Goal: Information Seeking & Learning: Learn about a topic

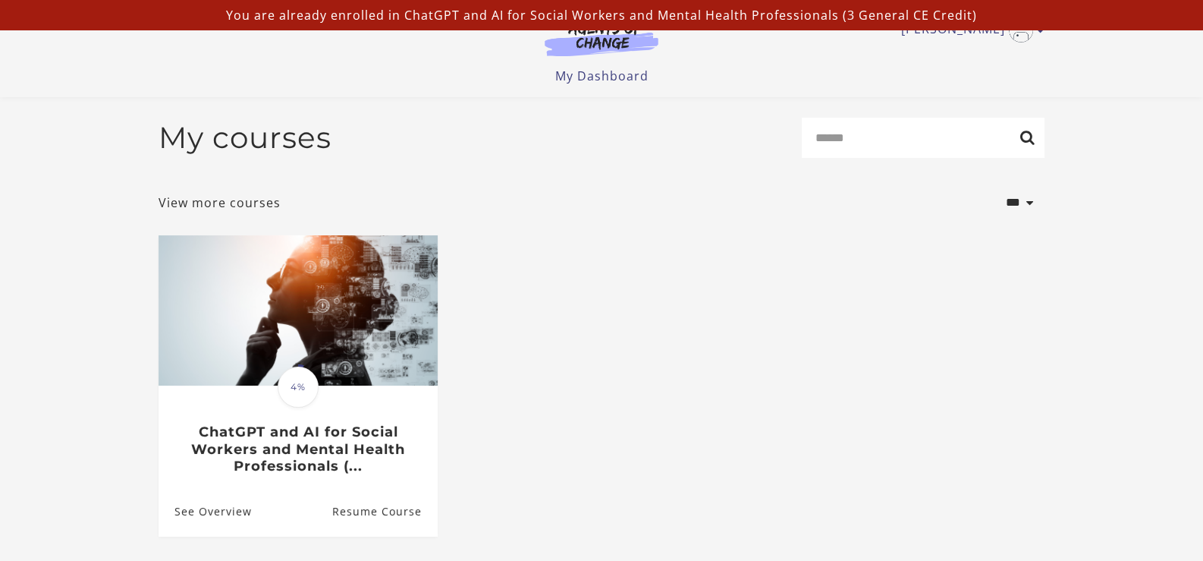
scroll to position [137, 0]
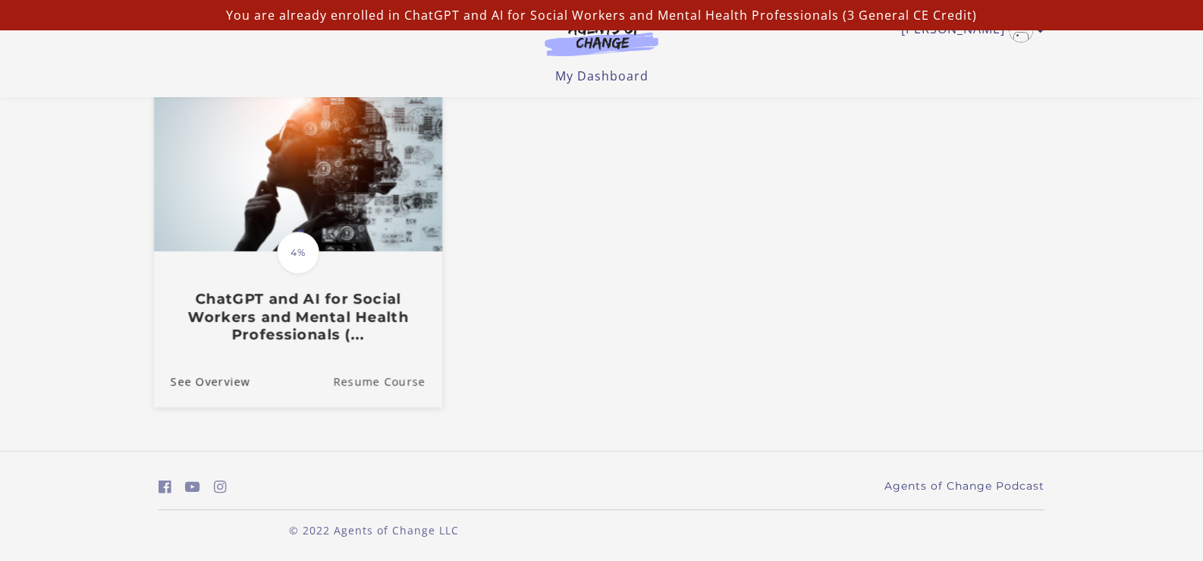
click at [401, 382] on link "Resume Course" at bounding box center [387, 381] width 109 height 51
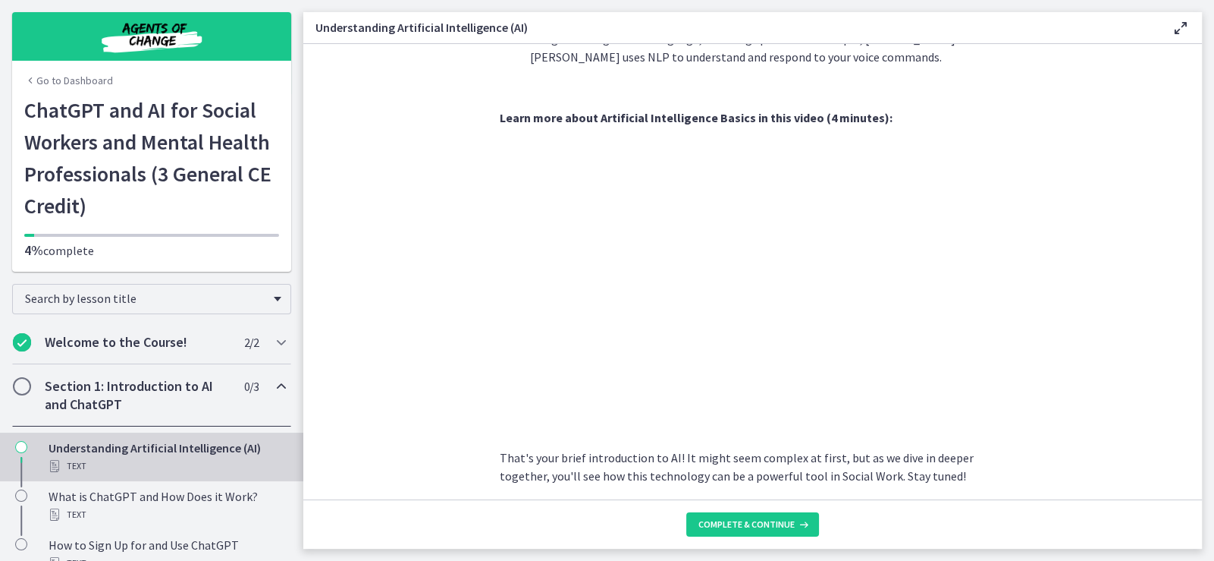
scroll to position [659, 0]
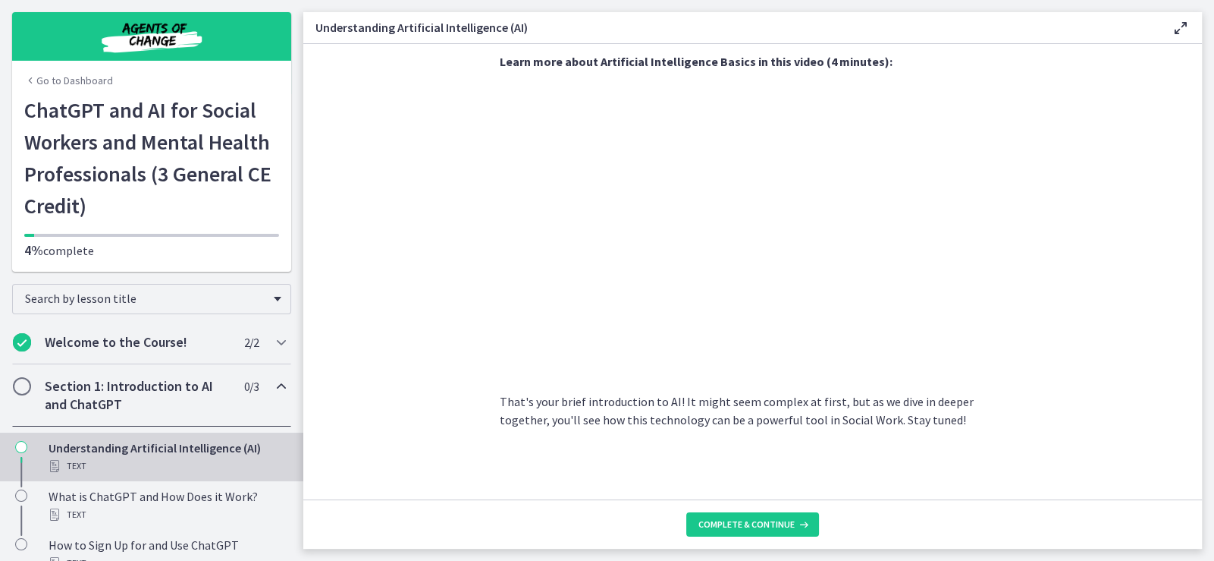
click at [1024, 280] on section "AI is essentially a branch of computer science aiming to build machines that mi…" at bounding box center [752, 271] width 899 height 455
click at [760, 526] on span "Complete & continue" at bounding box center [747, 524] width 96 height 12
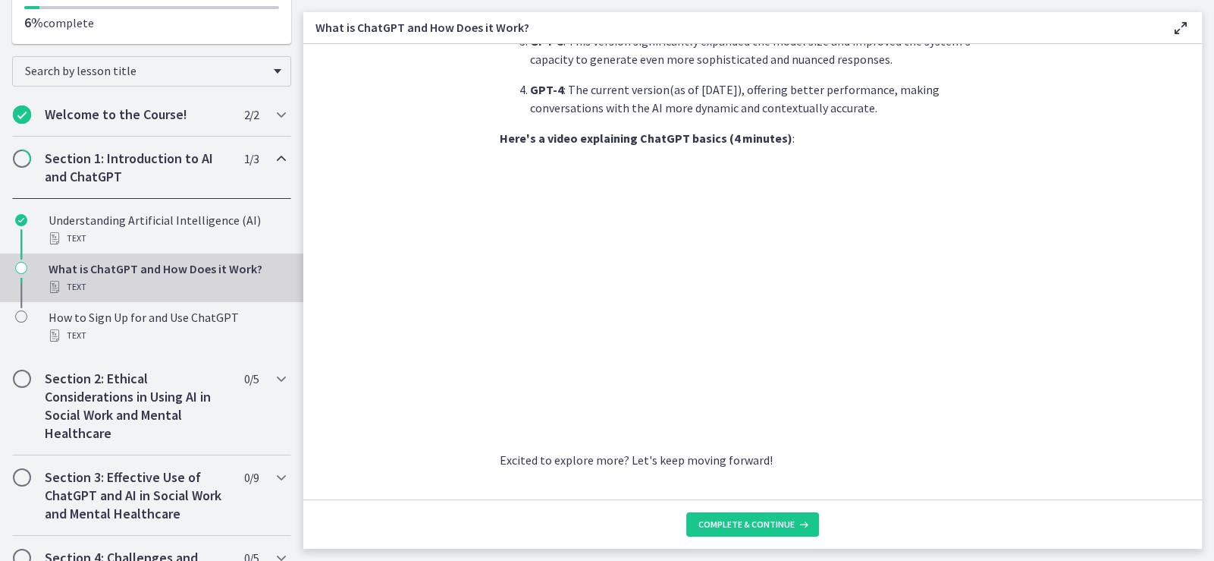
scroll to position [744, 0]
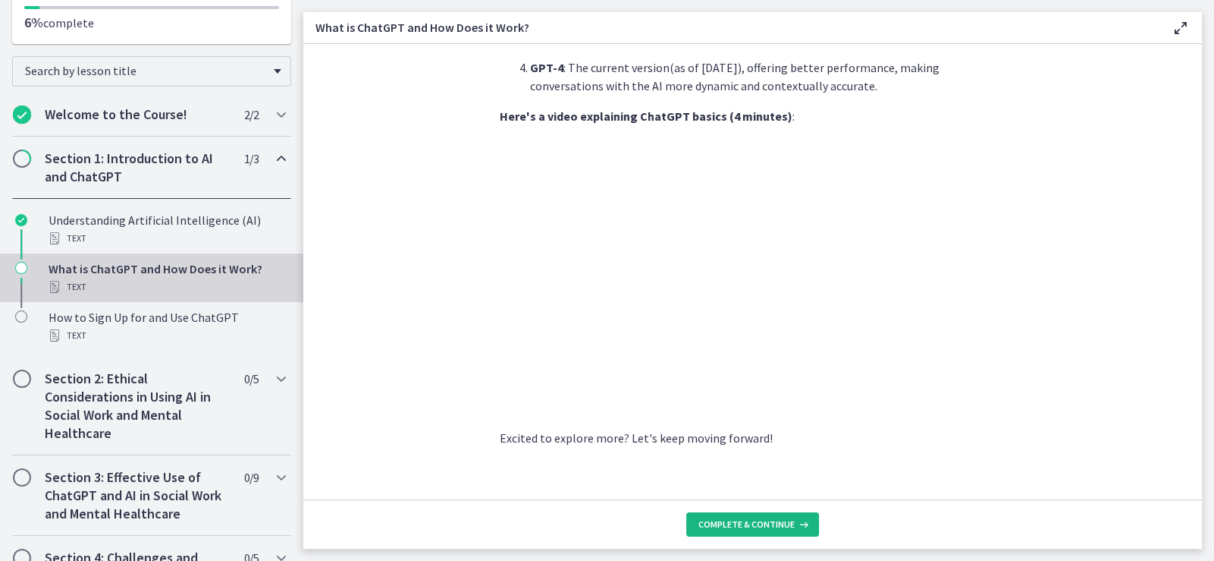
click at [747, 527] on span "Complete & continue" at bounding box center [747, 524] width 96 height 12
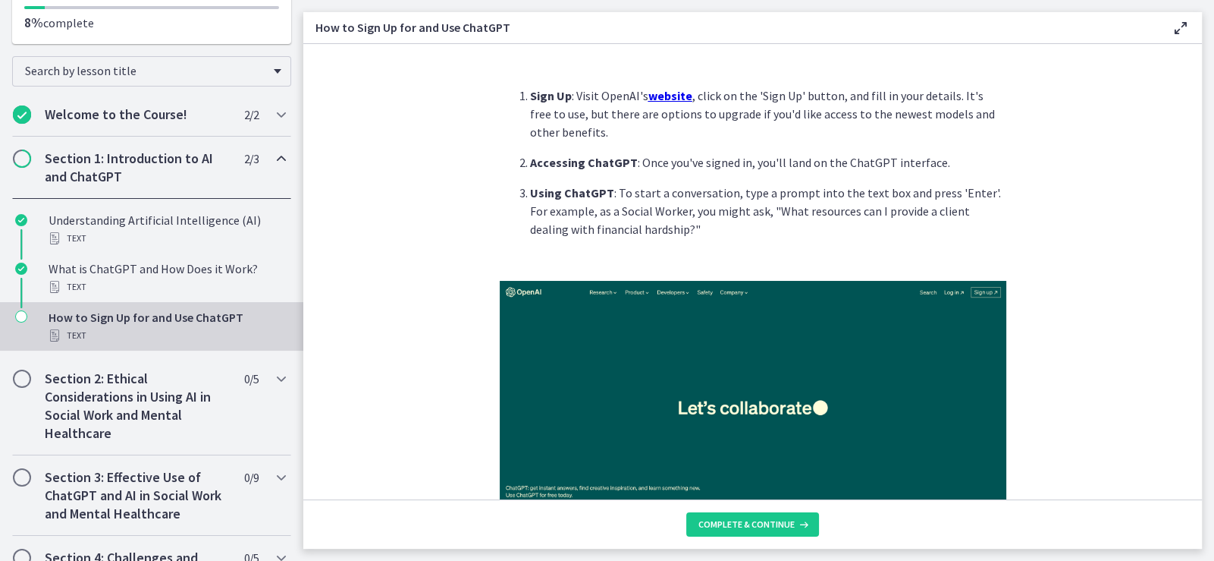
click at [668, 99] on u "website" at bounding box center [671, 95] width 44 height 15
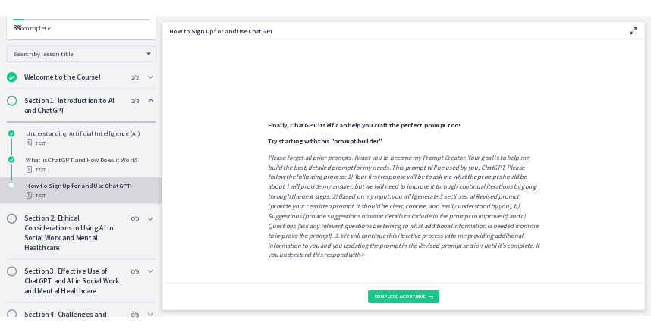
scroll to position [815, 0]
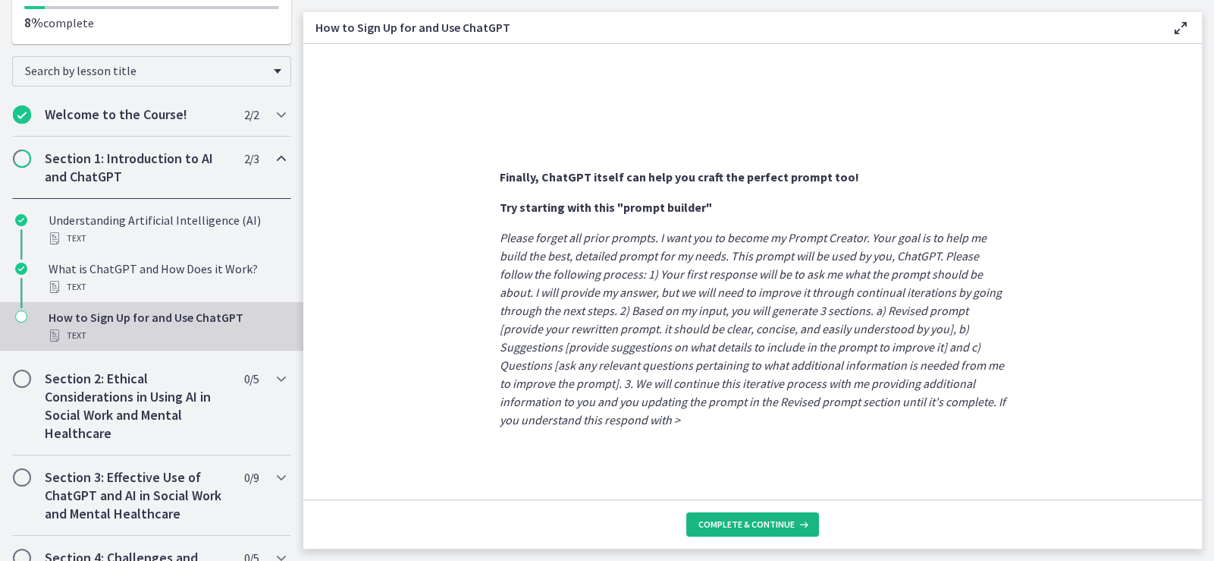
click at [759, 519] on span "Complete & continue" at bounding box center [747, 524] width 96 height 12
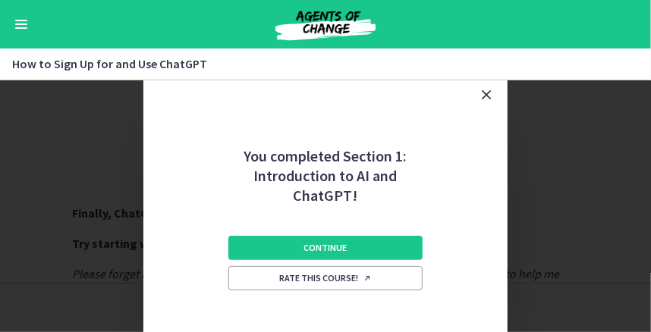
scroll to position [225, 0]
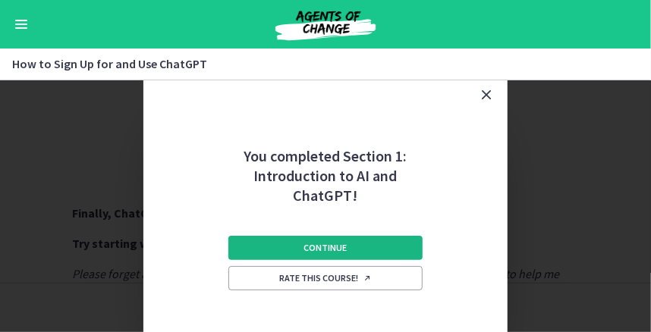
click at [306, 243] on span "Continue" at bounding box center [325, 248] width 43 height 12
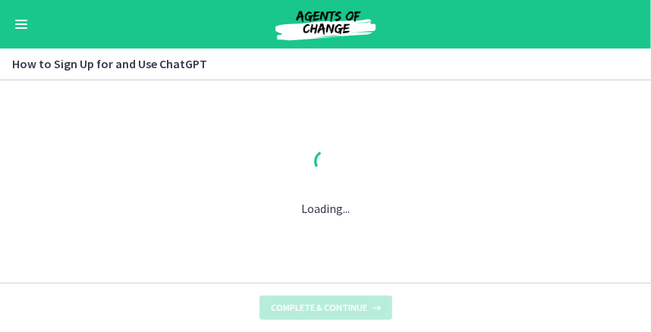
scroll to position [0, 0]
